Goal: Book appointment/travel/reservation

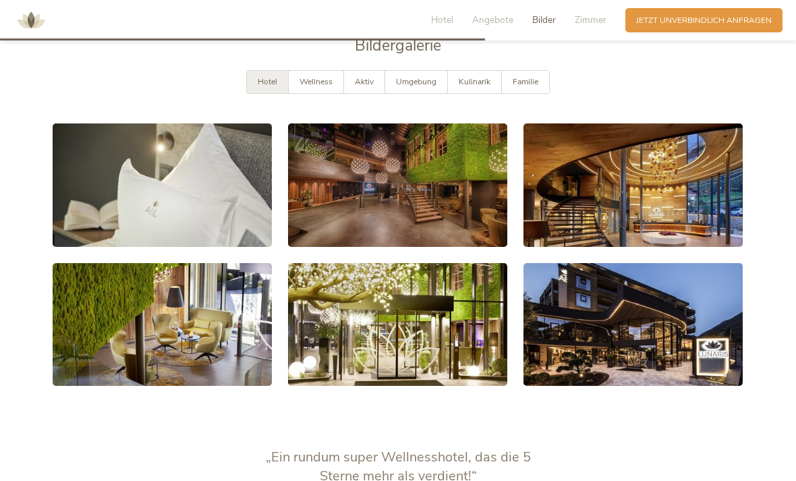
scroll to position [2047, 0]
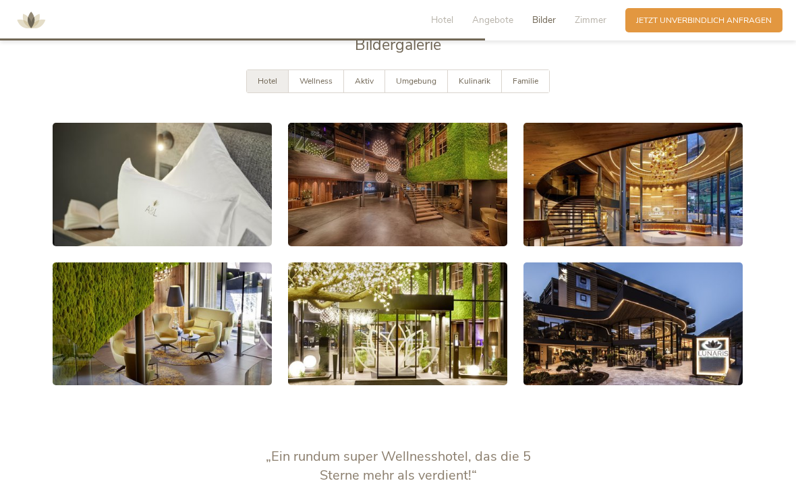
click at [220, 213] on link at bounding box center [162, 184] width 219 height 123
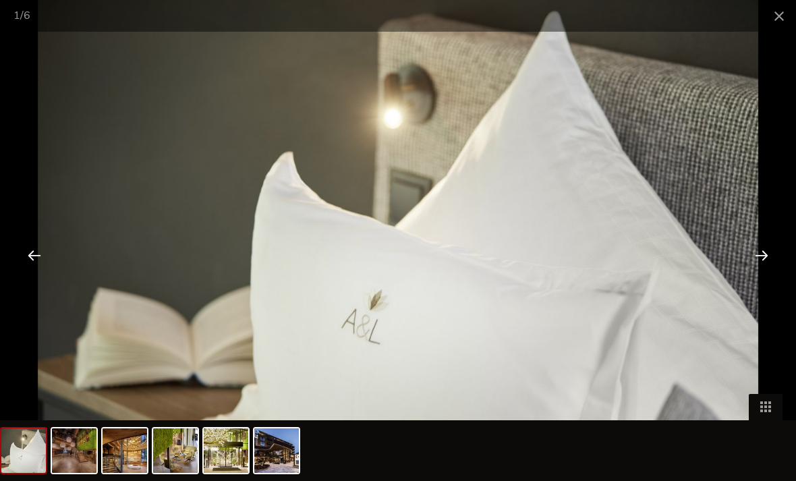
click at [752, 276] on div at bounding box center [762, 255] width 42 height 42
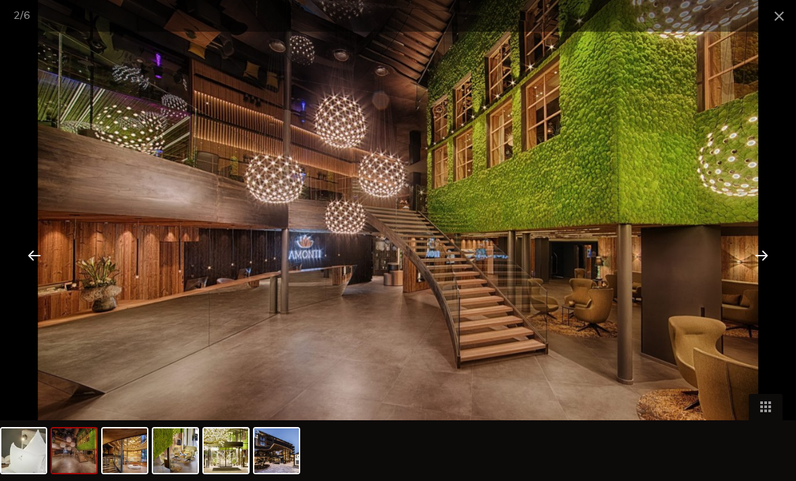
click at [752, 276] on div at bounding box center [762, 255] width 42 height 42
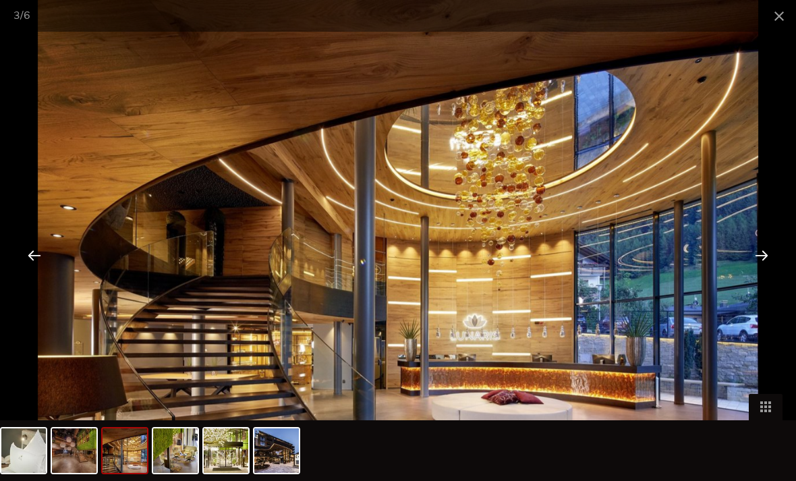
click at [752, 276] on div at bounding box center [762, 255] width 42 height 42
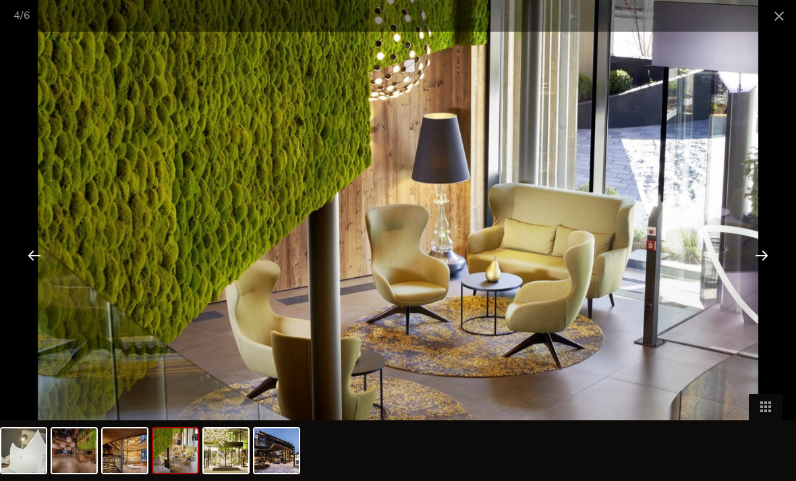
click at [42, 261] on div at bounding box center [34, 255] width 42 height 42
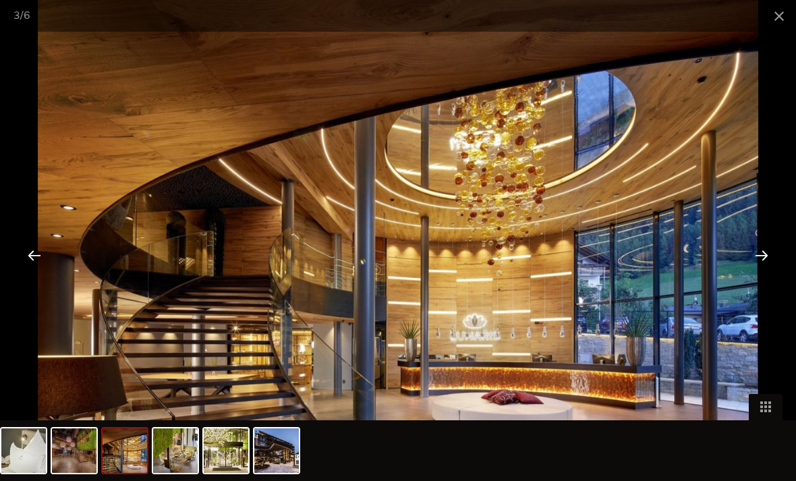
click at [758, 276] on div at bounding box center [762, 255] width 42 height 42
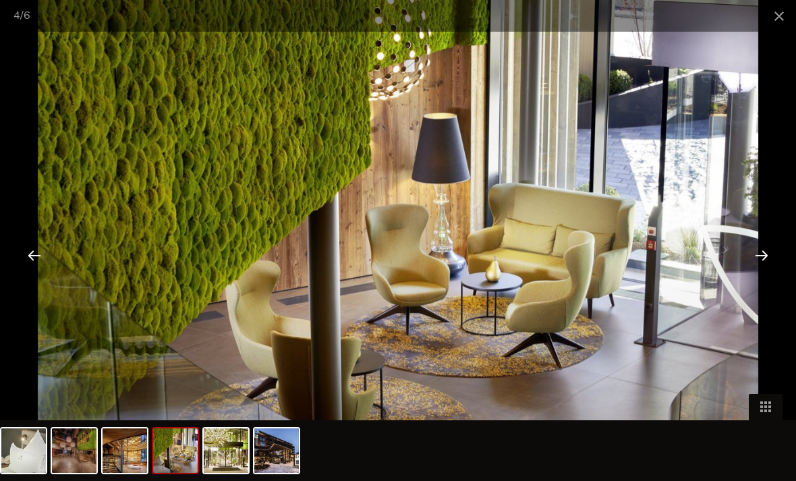
click at [760, 273] on div at bounding box center [762, 255] width 42 height 42
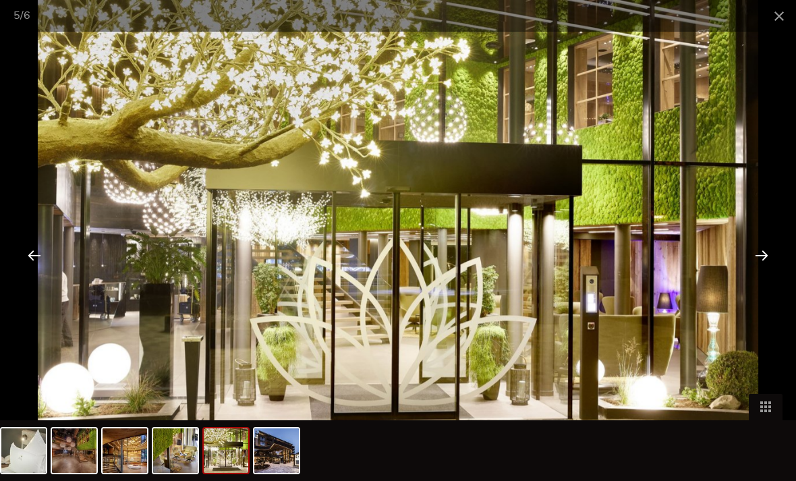
click at [765, 266] on div at bounding box center [762, 255] width 42 height 42
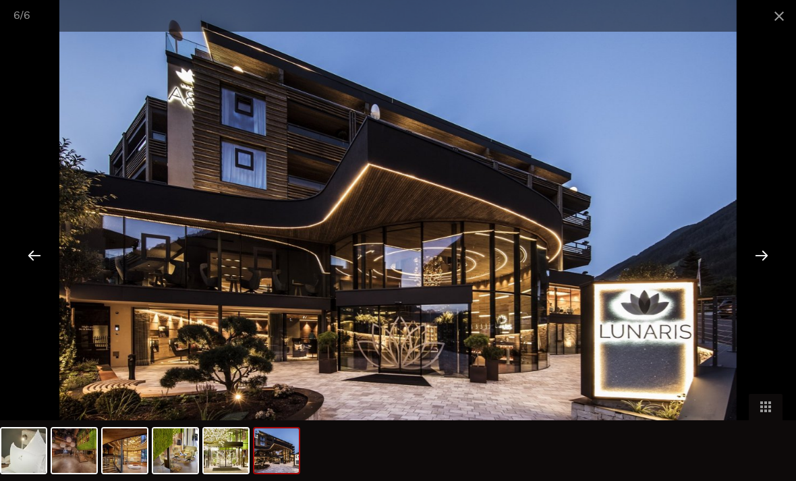
click at [749, 276] on div at bounding box center [762, 255] width 42 height 42
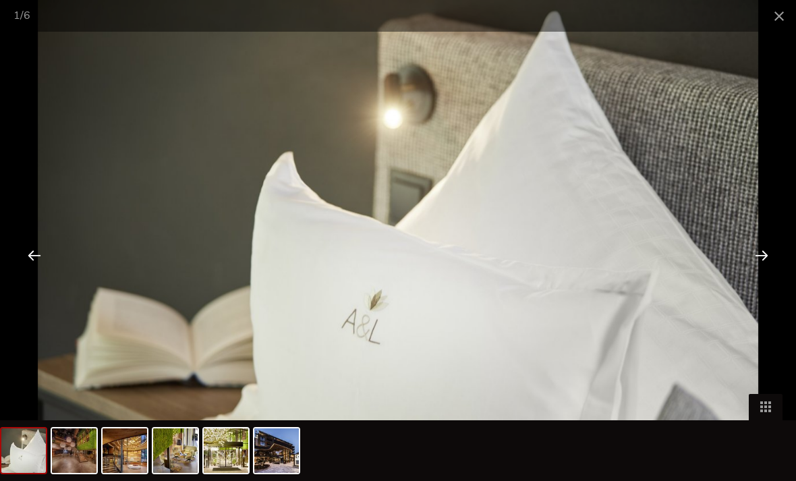
click at [757, 16] on div "1 / 6" at bounding box center [398, 16] width 796 height 32
click at [769, 18] on span at bounding box center [779, 16] width 34 height 32
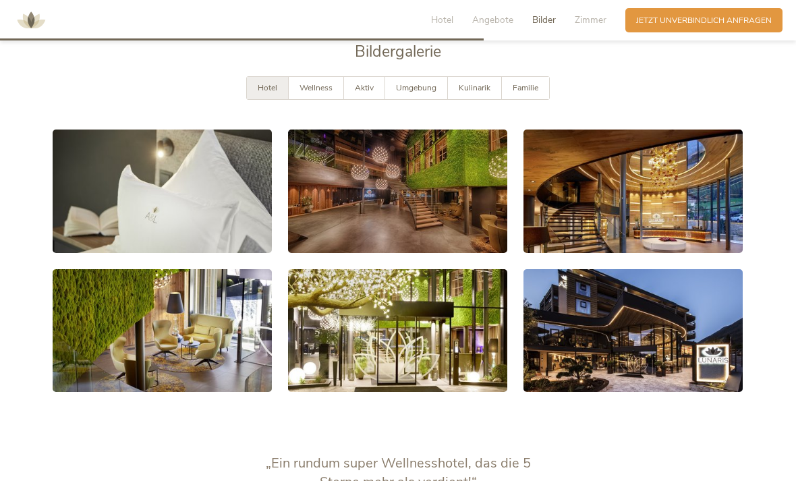
scroll to position [2027, 0]
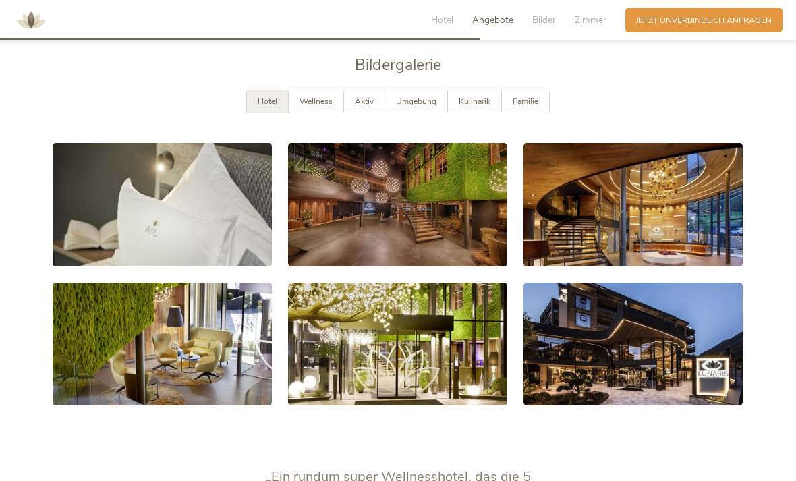
click at [318, 107] on span "Wellness" at bounding box center [316, 101] width 33 height 11
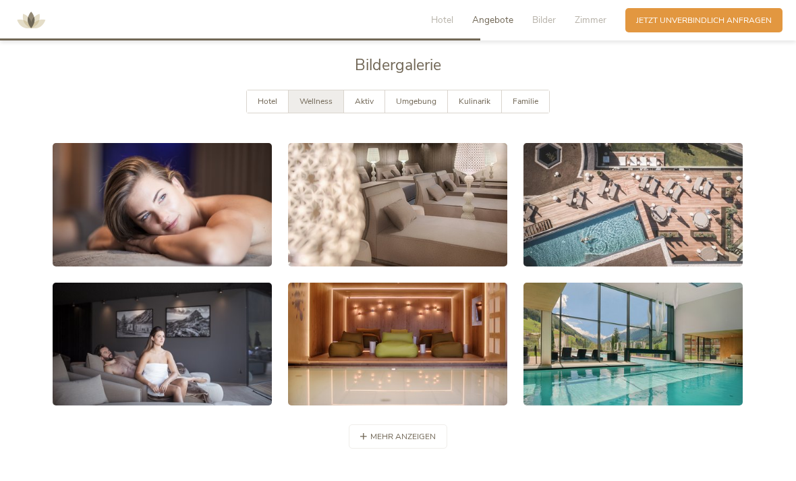
click at [372, 107] on span "Aktiv" at bounding box center [364, 101] width 19 height 11
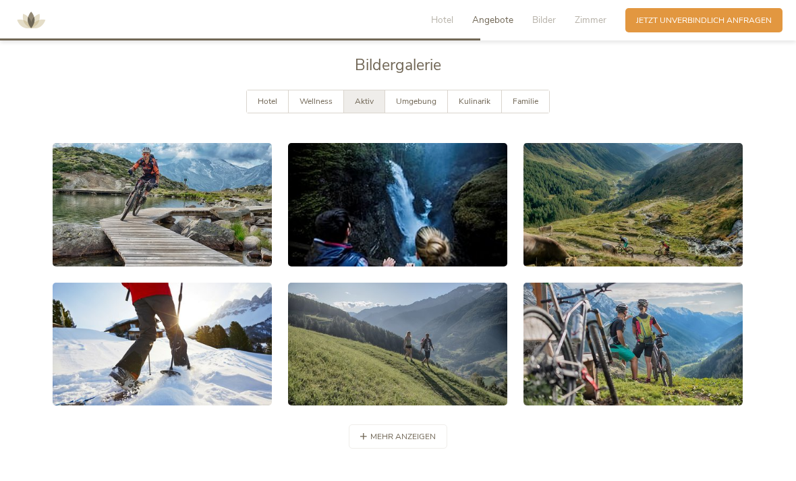
click at [324, 107] on span "Wellness" at bounding box center [316, 101] width 33 height 11
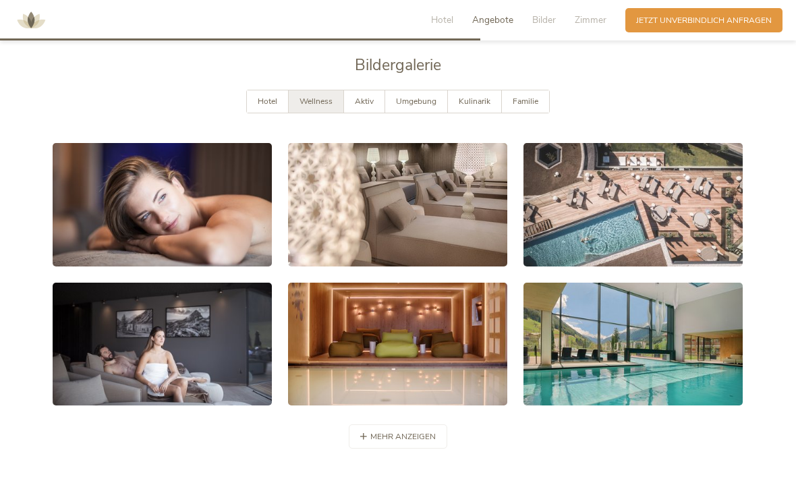
click at [393, 449] on div "mehr anzeigen weniger anzeigen" at bounding box center [398, 436] width 98 height 24
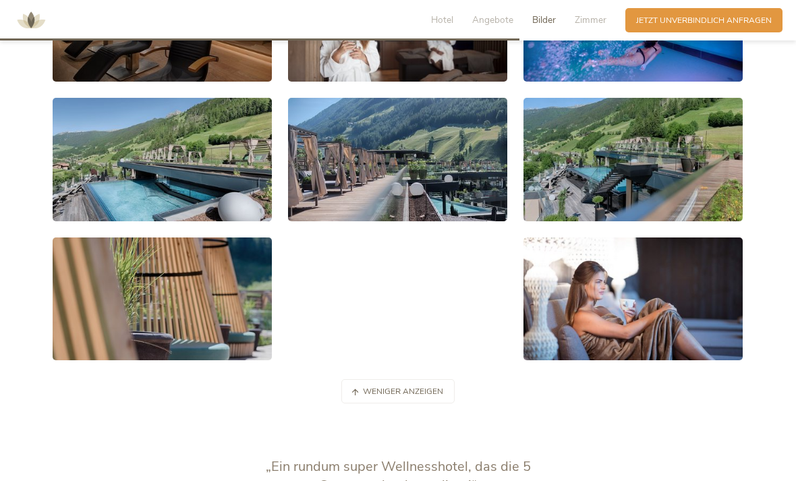
scroll to position [2494, 0]
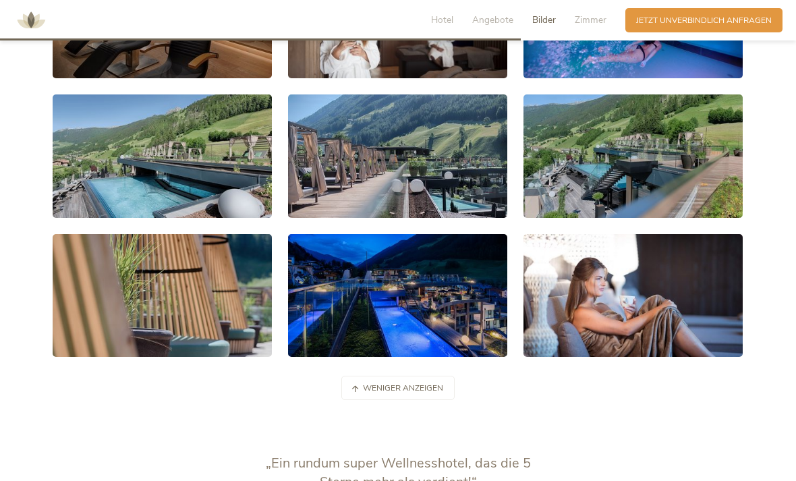
click at [602, 341] on link at bounding box center [632, 295] width 219 height 123
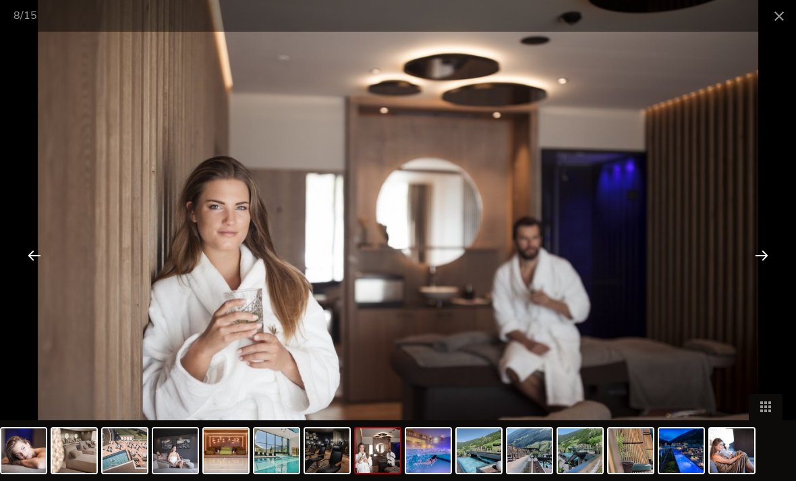
click at [767, 11] on span at bounding box center [779, 16] width 34 height 32
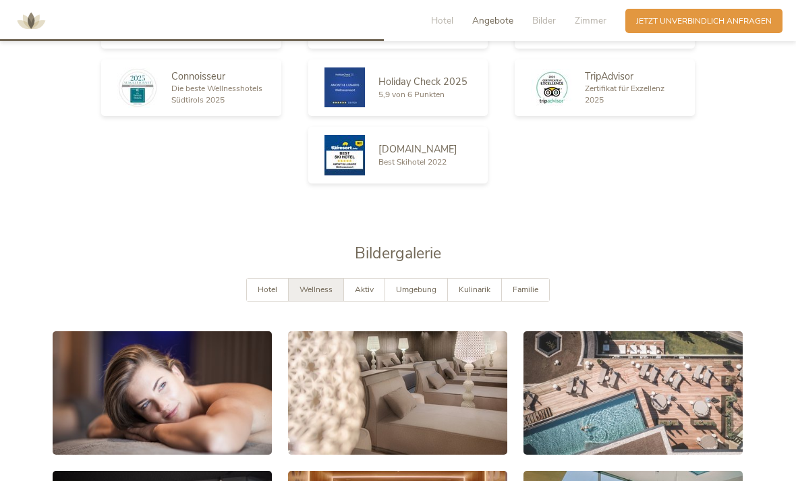
scroll to position [1838, 0]
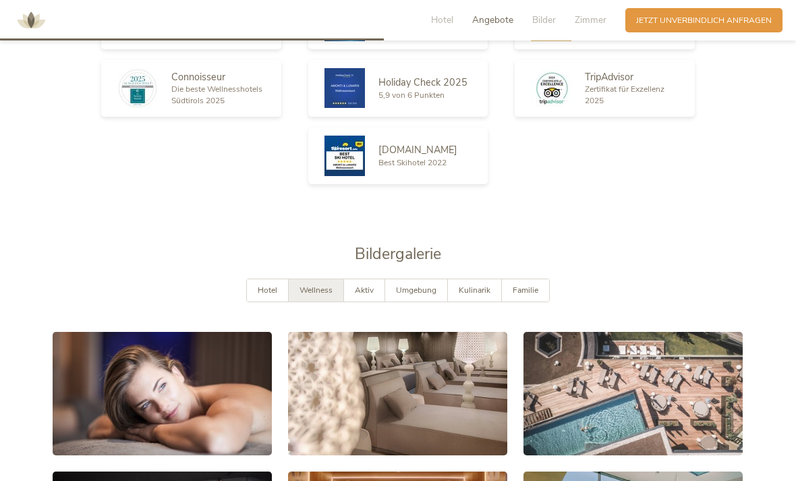
click at [360, 295] on span "Aktiv" at bounding box center [364, 290] width 19 height 11
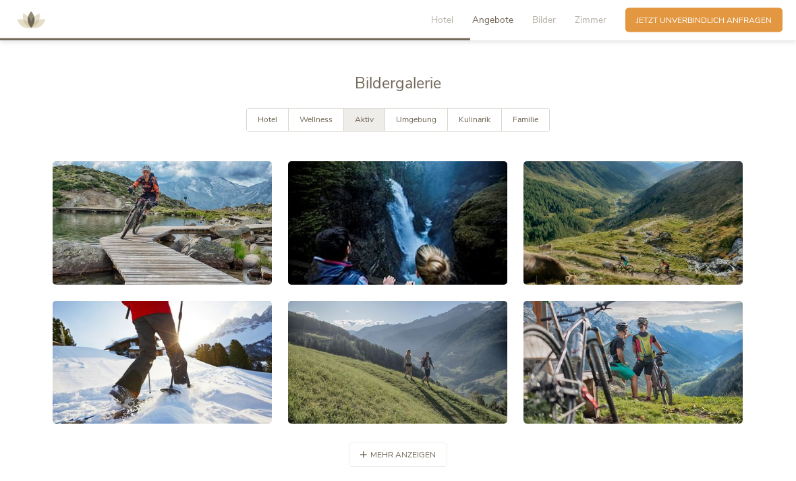
scroll to position [2014, 0]
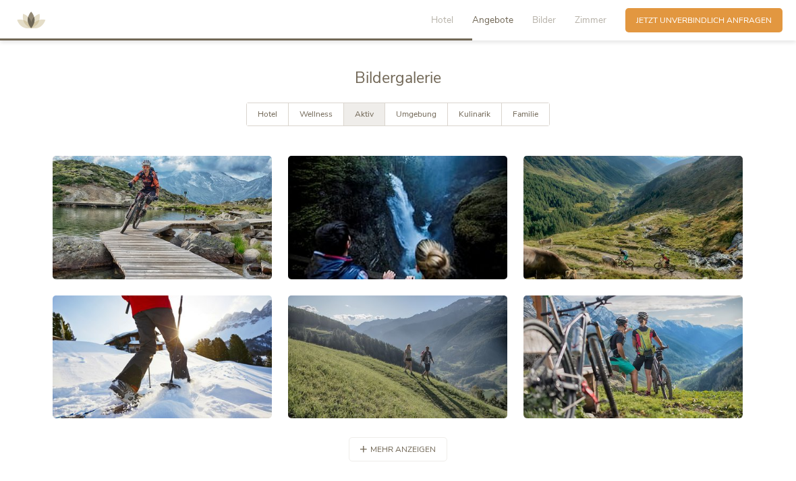
click at [424, 119] on span "Umgebung" at bounding box center [416, 114] width 40 height 11
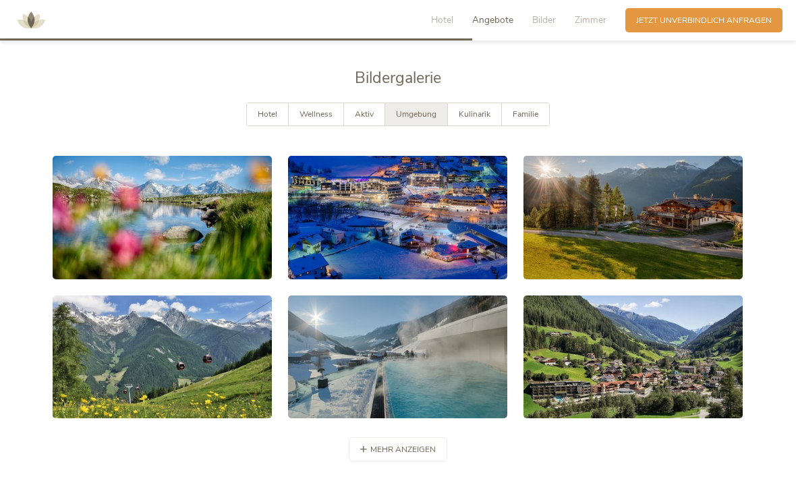
click at [474, 125] on div "Kulinarik" at bounding box center [475, 114] width 54 height 22
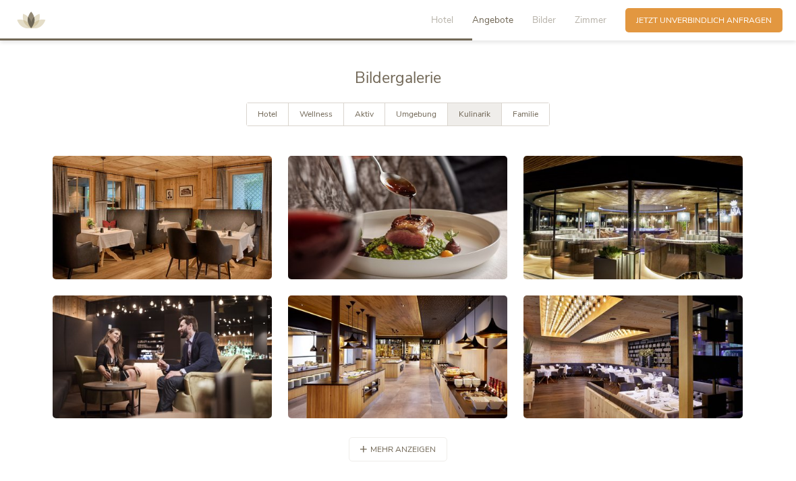
click at [538, 123] on div "Familie" at bounding box center [525, 114] width 47 height 22
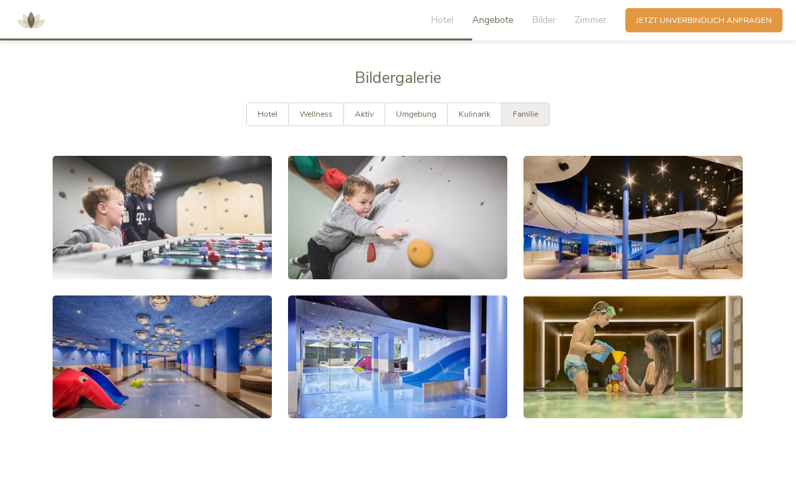
click at [270, 125] on div "Hotel" at bounding box center [268, 114] width 42 height 22
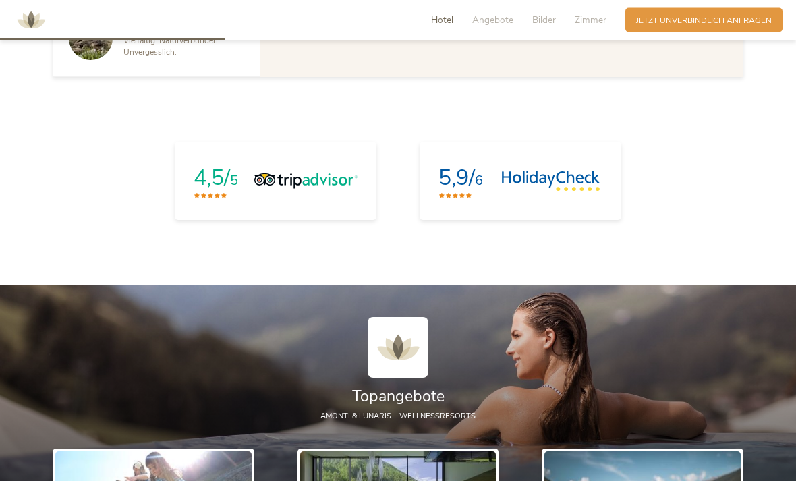
scroll to position [961, 0]
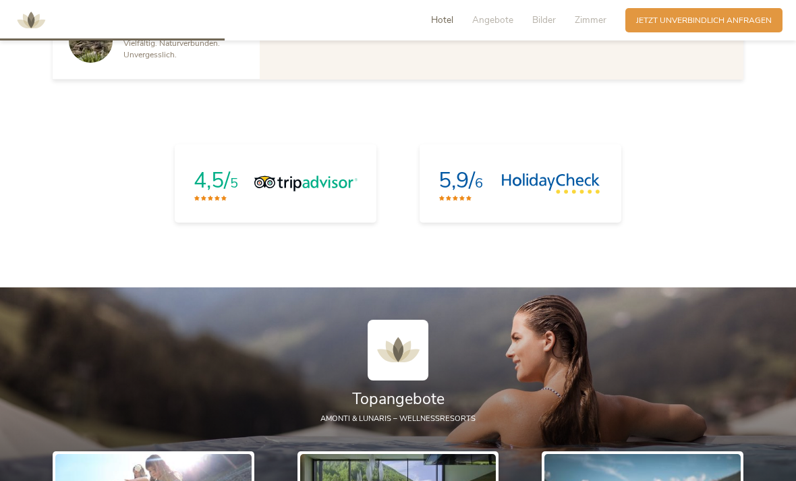
click at [592, 20] on span "Zimmer" at bounding box center [591, 19] width 32 height 13
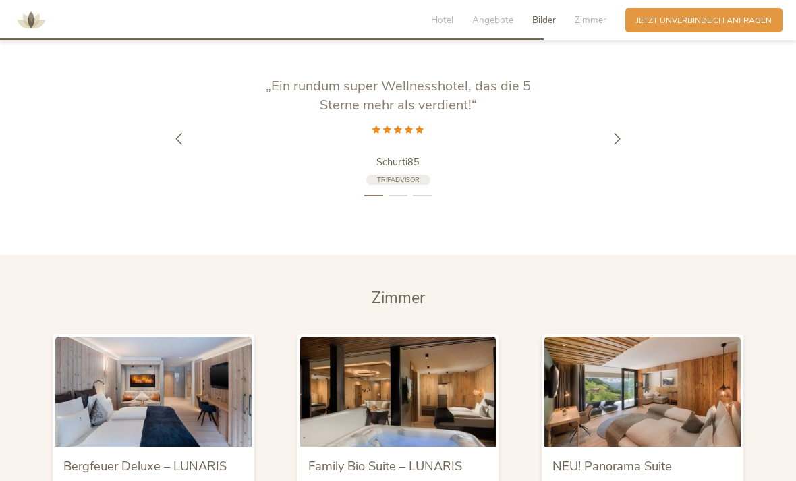
scroll to position [2630, 0]
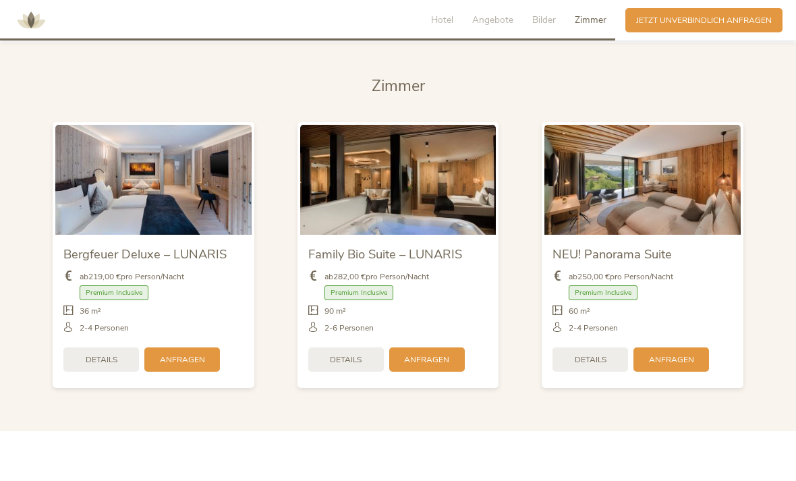
click at [602, 366] on span "Details" at bounding box center [591, 359] width 32 height 11
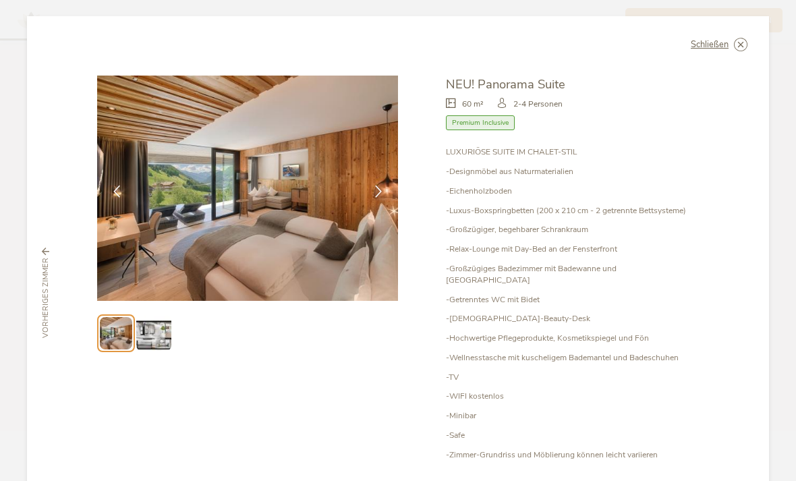
click at [379, 186] on icon at bounding box center [378, 192] width 12 height 12
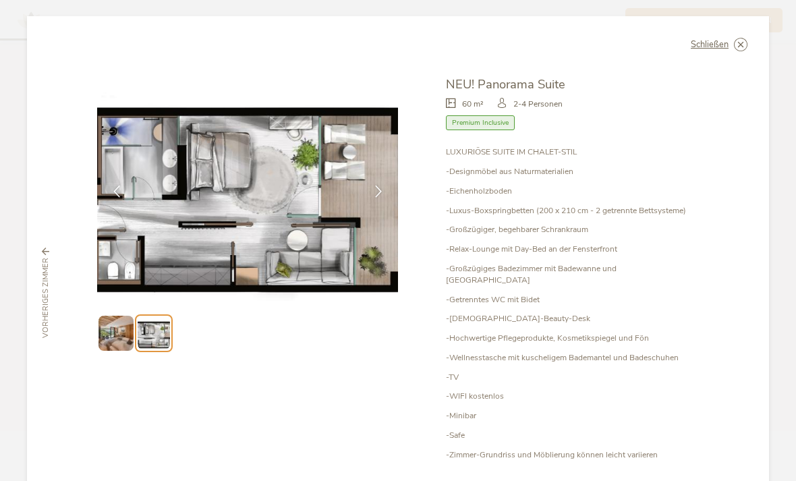
click at [374, 186] on icon at bounding box center [378, 192] width 12 height 12
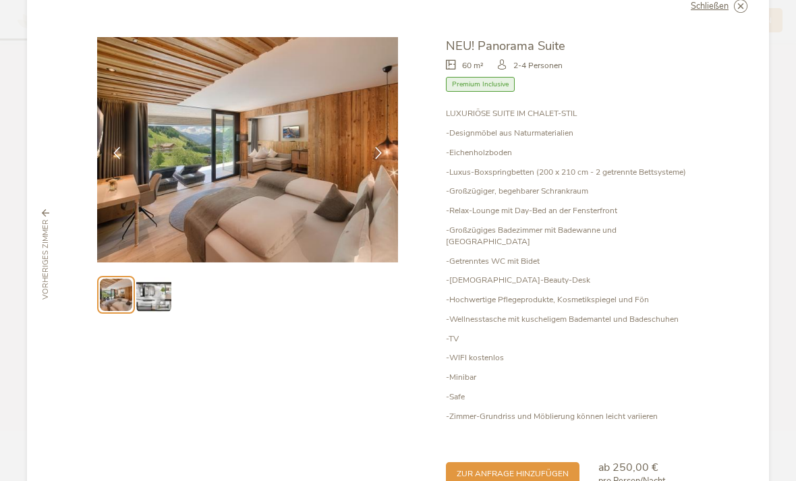
scroll to position [38, 0]
click at [540, 468] on span "zur Anfrage hinzufügen" at bounding box center [513, 473] width 112 height 11
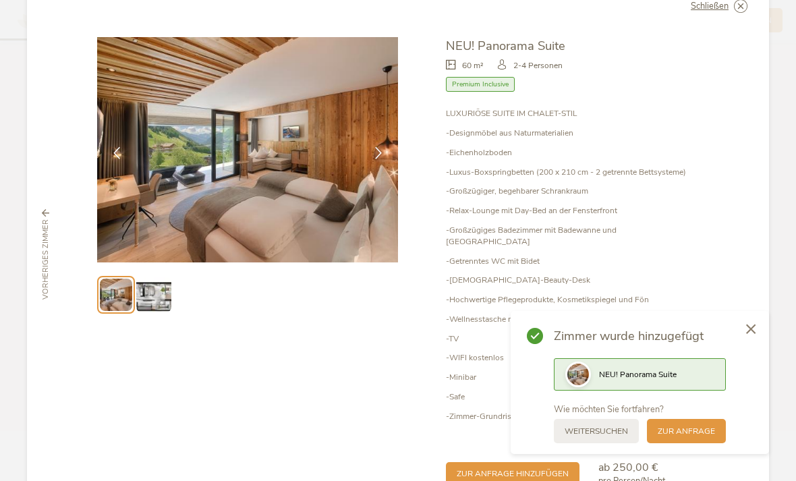
click at [674, 436] on span "zur Anfrage" at bounding box center [686, 431] width 57 height 11
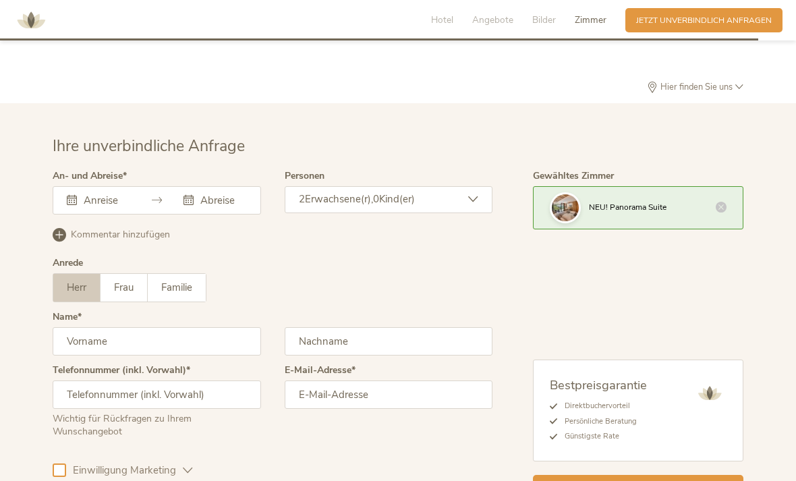
scroll to position [3356, 0]
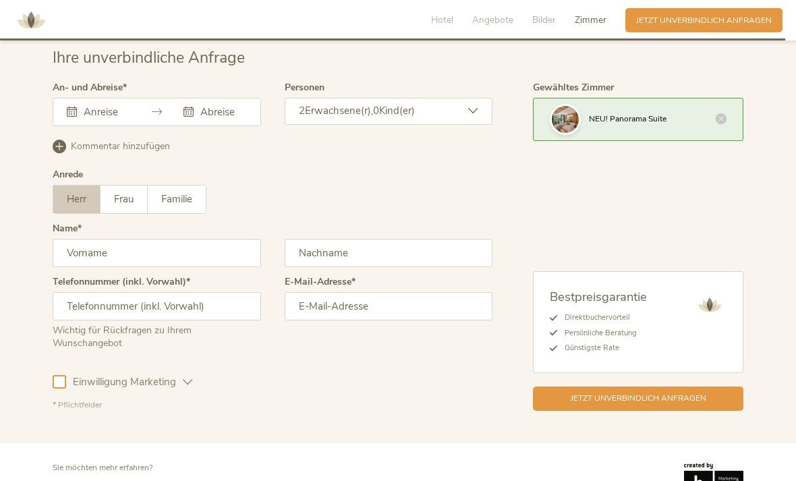
click at [114, 117] on input "text" at bounding box center [104, 111] width 49 height 13
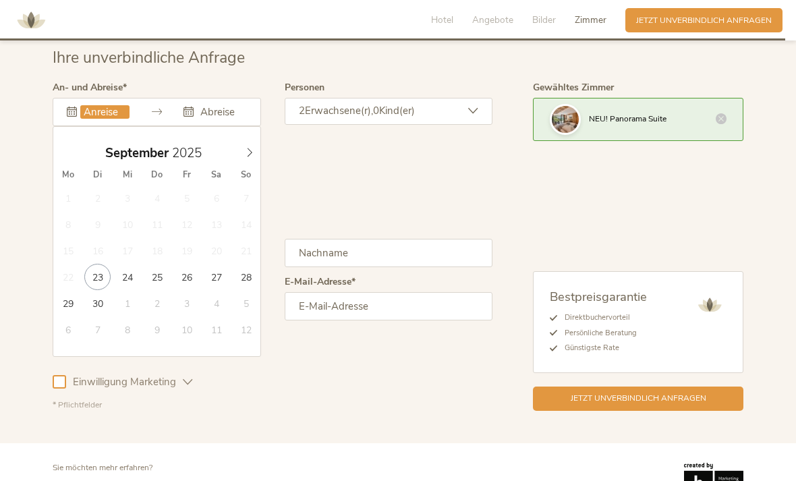
click at [247, 157] on icon at bounding box center [249, 152] width 9 height 9
click at [243, 159] on span at bounding box center [249, 149] width 23 height 19
type input "[DATE]"
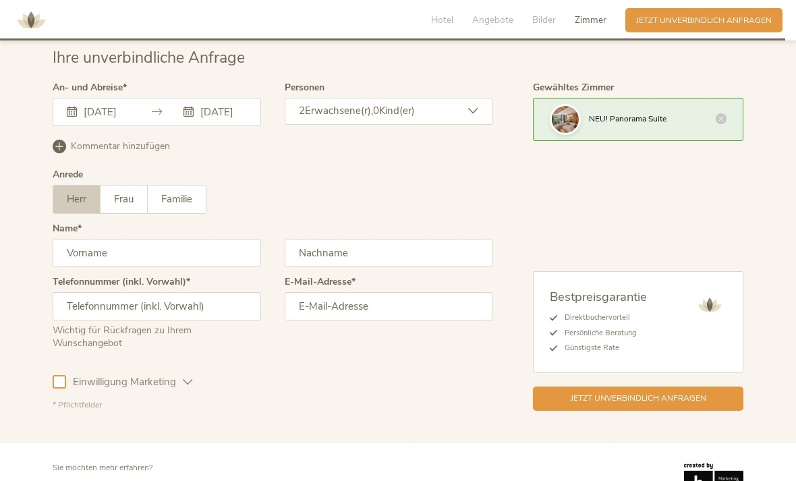
click at [166, 259] on input "text" at bounding box center [157, 253] width 208 height 28
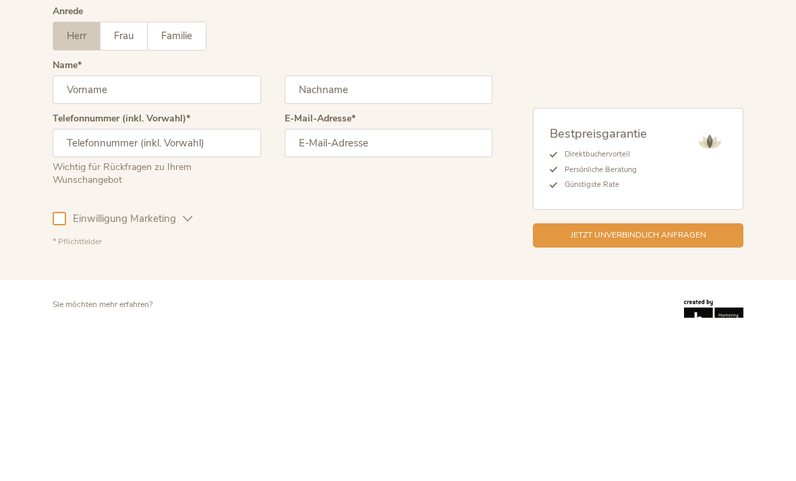
scroll to position [3402, 0]
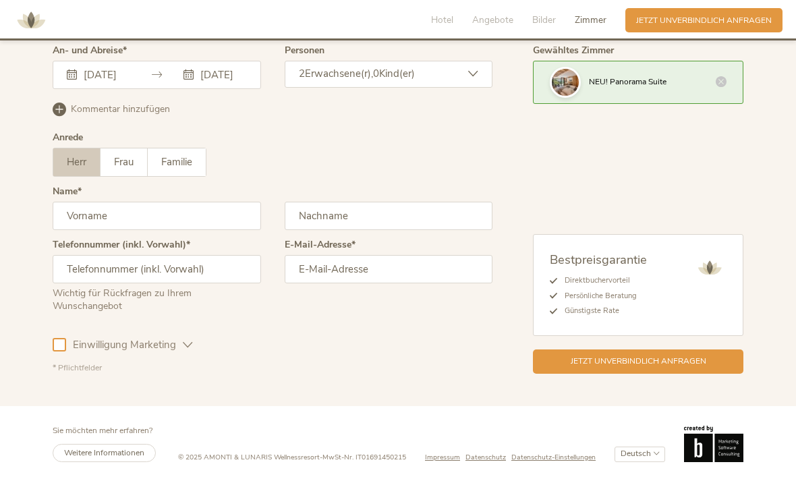
type input "Alfi ❤️"
type input "782426162"
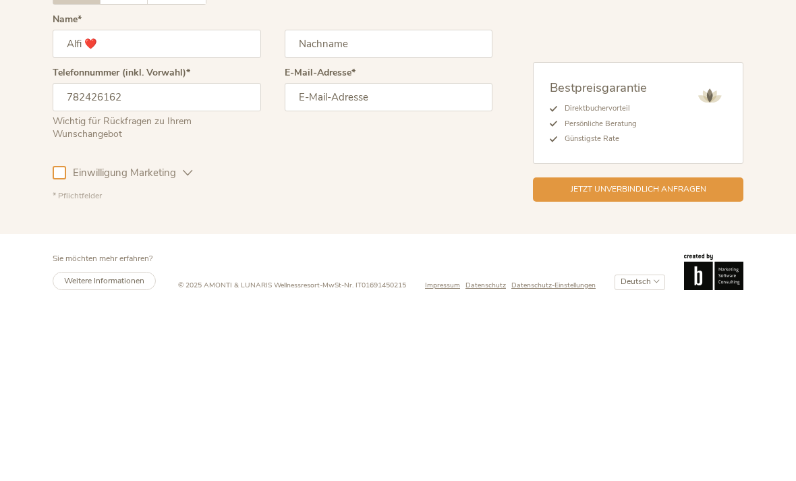
click at [171, 202] on input "Alfi ❤️" at bounding box center [157, 216] width 208 height 28
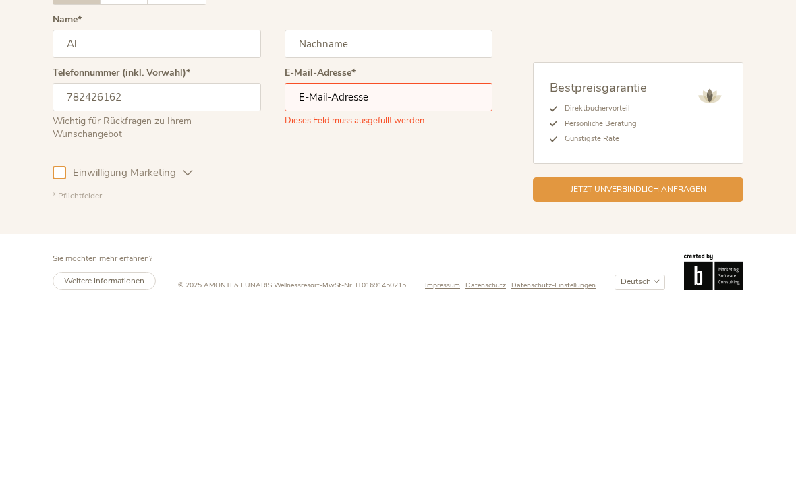
type input "A"
type input "[PERSON_NAME]"
click at [398, 202] on input "text" at bounding box center [389, 216] width 208 height 28
type input "[PERSON_NAME]"
click at [381, 255] on input "email" at bounding box center [389, 269] width 208 height 28
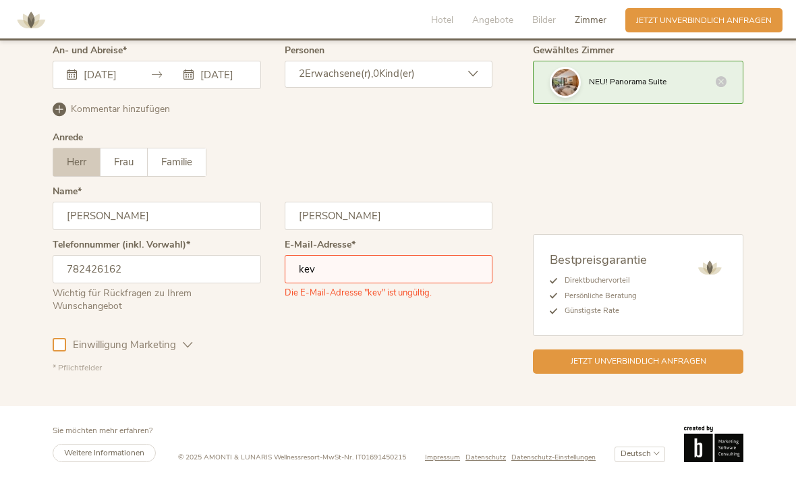
click at [441, 266] on input "kev" at bounding box center [389, 269] width 208 height 28
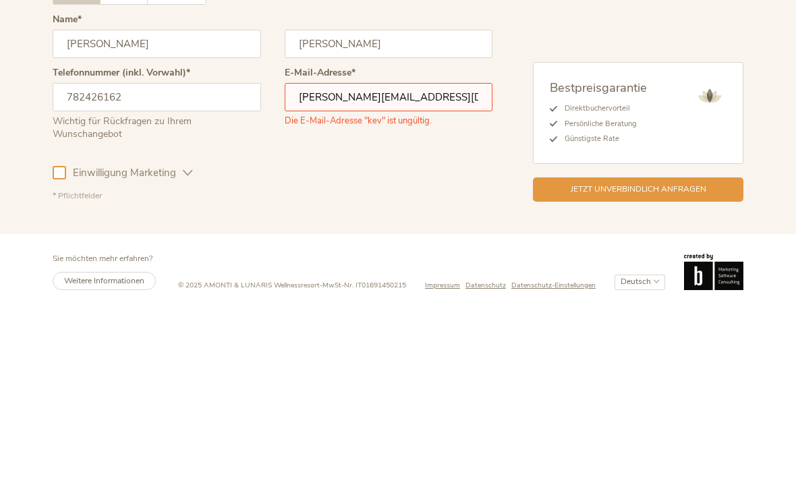
type input "[PERSON_NAME][EMAIL_ADDRESS][DOMAIN_NAME]"
click at [431, 323] on div "Einwilligung Marketing Einwilligung Profilierung" at bounding box center [273, 342] width 440 height 39
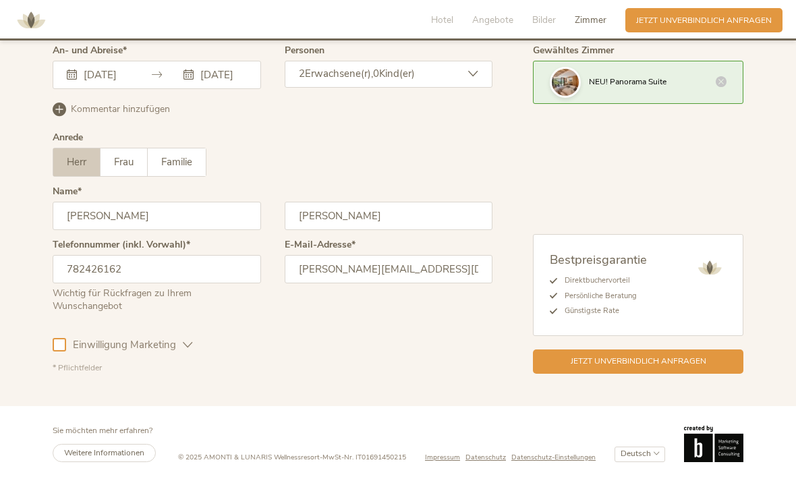
click at [74, 272] on input "782426162" at bounding box center [157, 269] width 208 height 28
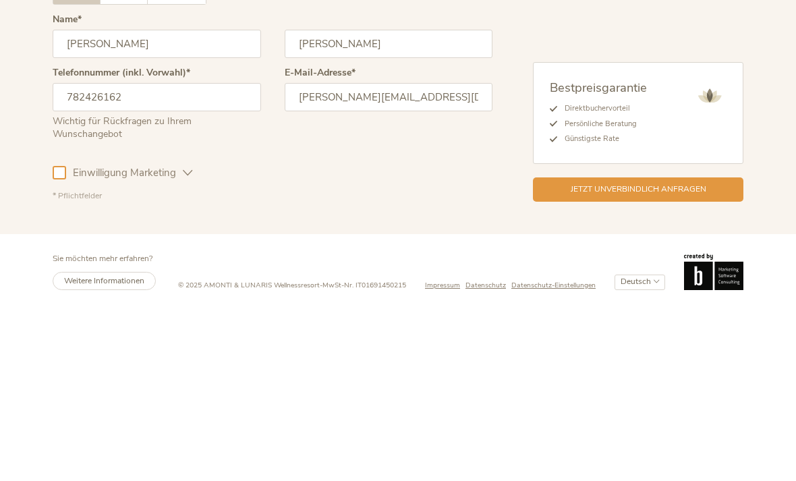
click at [72, 255] on input "782426162" at bounding box center [157, 269] width 208 height 28
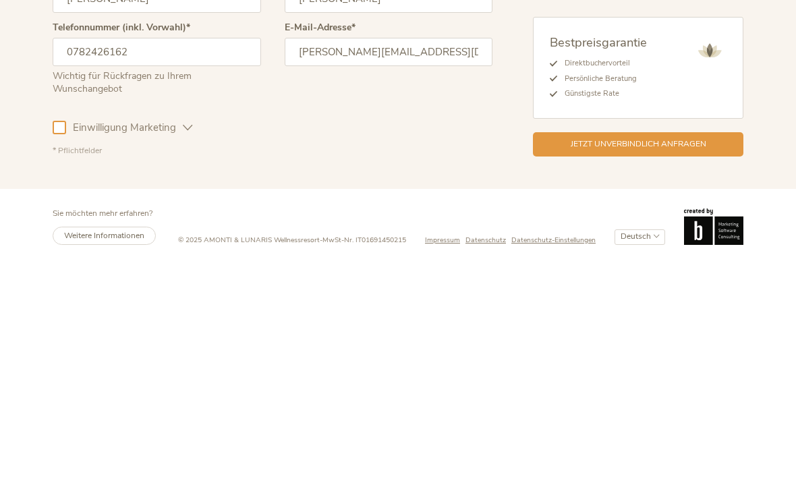
type input "0782426162"
click at [57, 338] on div at bounding box center [59, 344] width 13 height 13
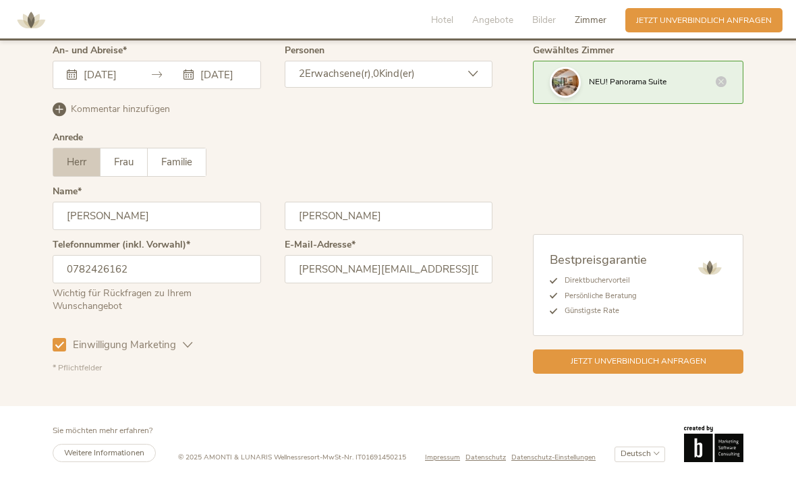
click at [66, 341] on span "Einwilligung Marketing" at bounding box center [124, 345] width 117 height 14
click at [186, 350] on icon at bounding box center [188, 345] width 10 height 10
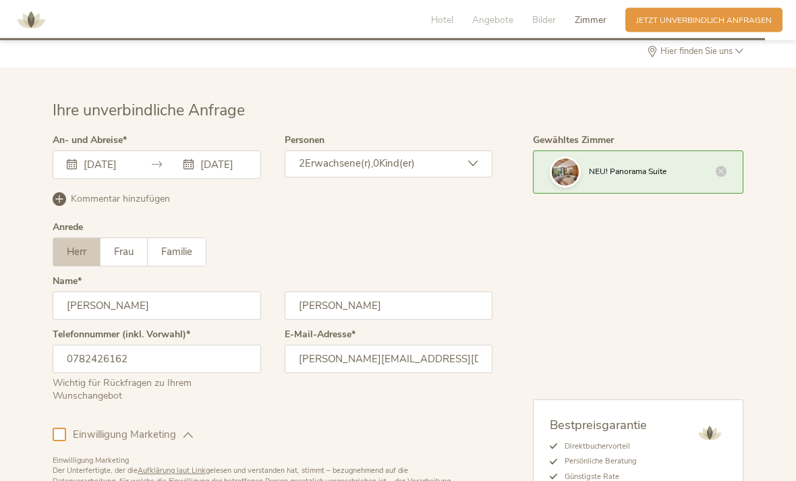
scroll to position [3433, 0]
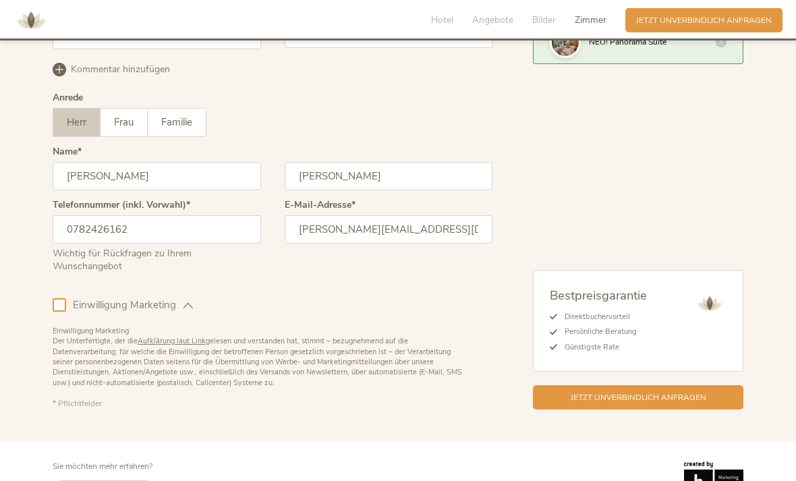
click at [659, 403] on span "Jetzt unverbindlich anfragen" at bounding box center [639, 397] width 136 height 11
